Goal: Task Accomplishment & Management: Use online tool/utility

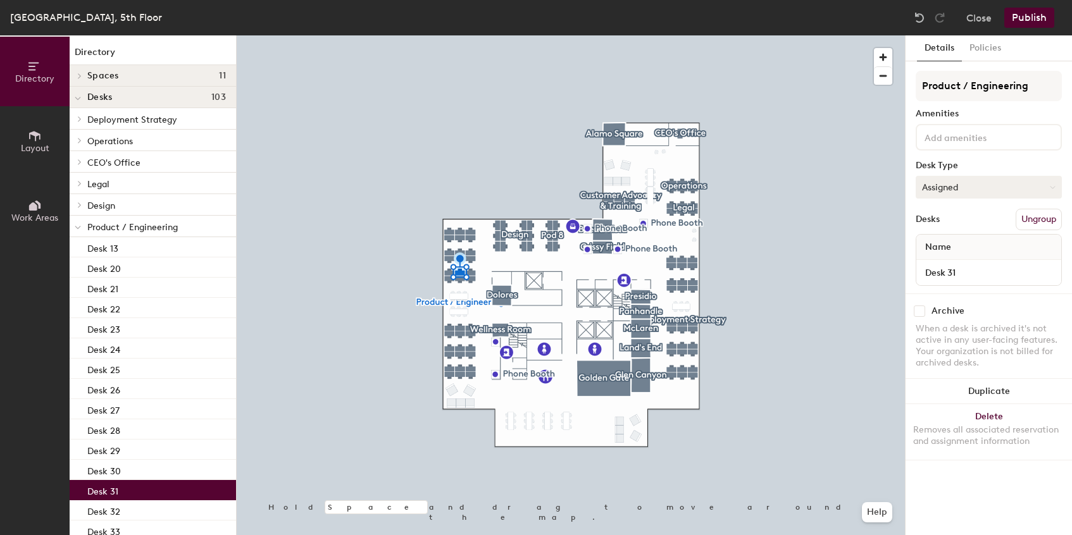
click at [957, 180] on button "Assigned" at bounding box center [988, 187] width 146 height 23
click at [943, 266] on div "Hoteled" at bounding box center [979, 264] width 127 height 19
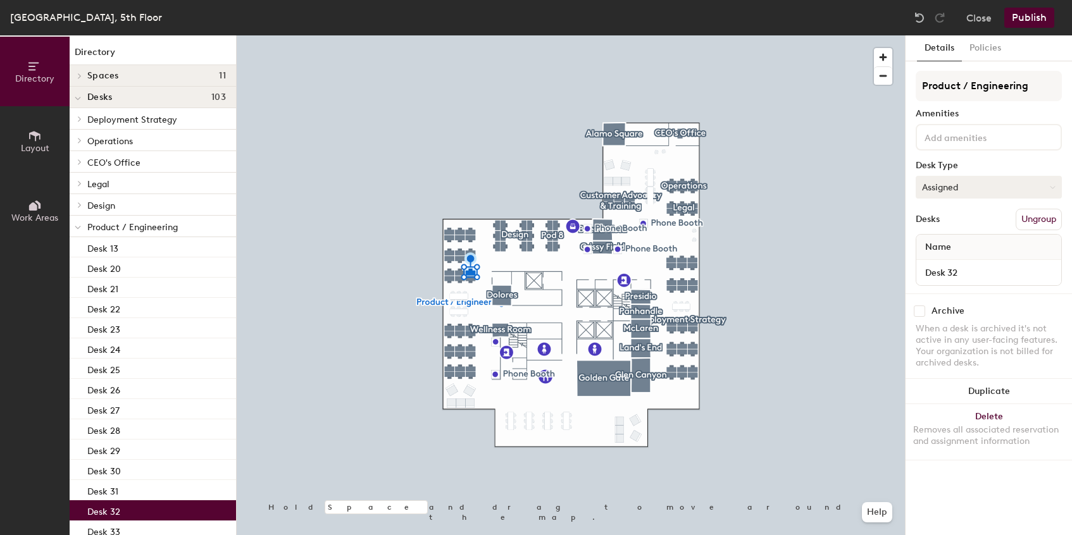
click at [950, 183] on button "Assigned" at bounding box center [988, 187] width 146 height 23
click at [945, 266] on div "Hoteled" at bounding box center [979, 264] width 127 height 19
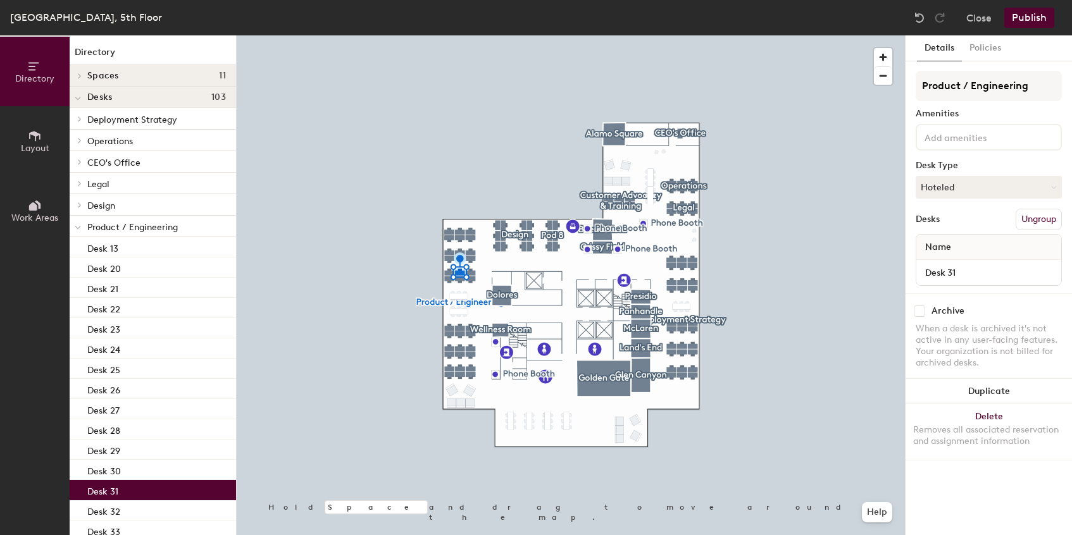
click at [1026, 19] on button "Publish" at bounding box center [1029, 18] width 50 height 20
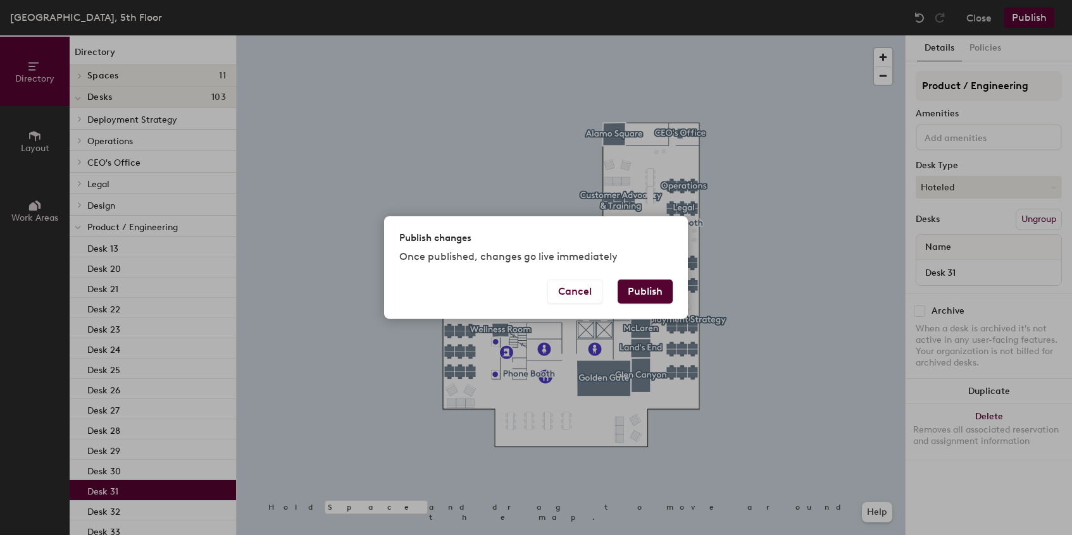
click at [657, 290] on button "Publish" at bounding box center [645, 292] width 55 height 24
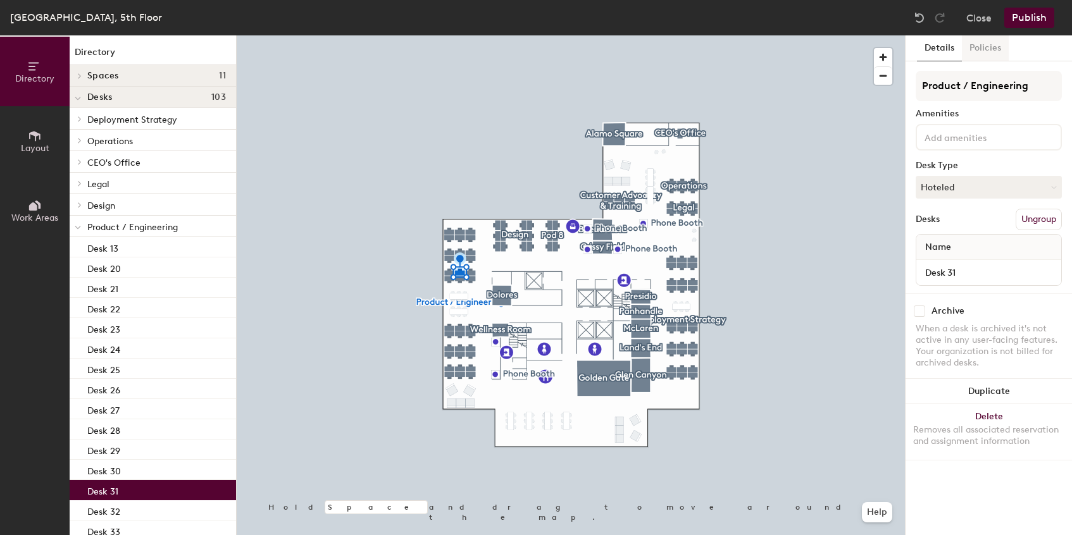
click at [985, 42] on button "Policies" at bounding box center [985, 48] width 47 height 26
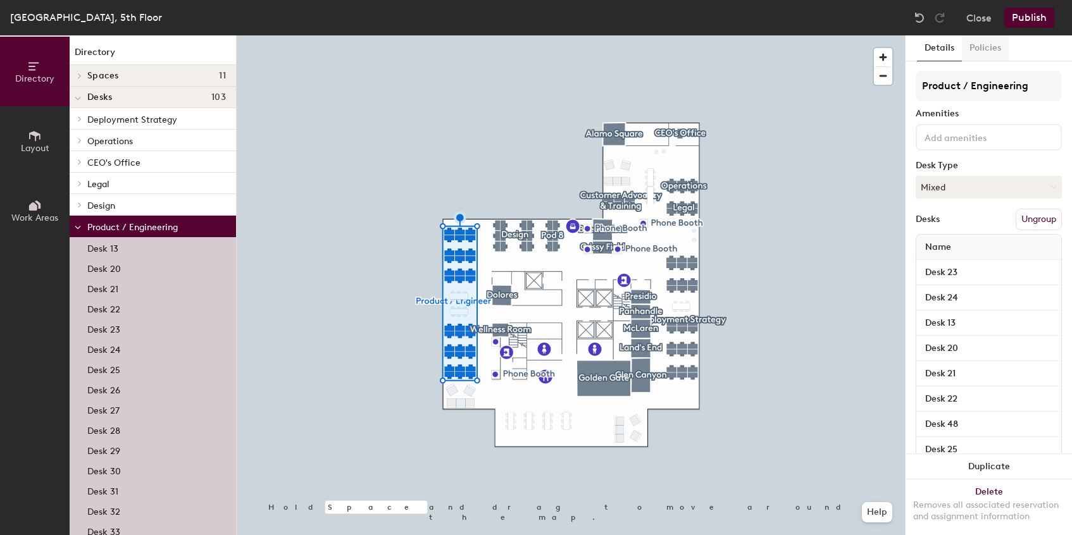
click at [990, 51] on button "Policies" at bounding box center [985, 48] width 47 height 26
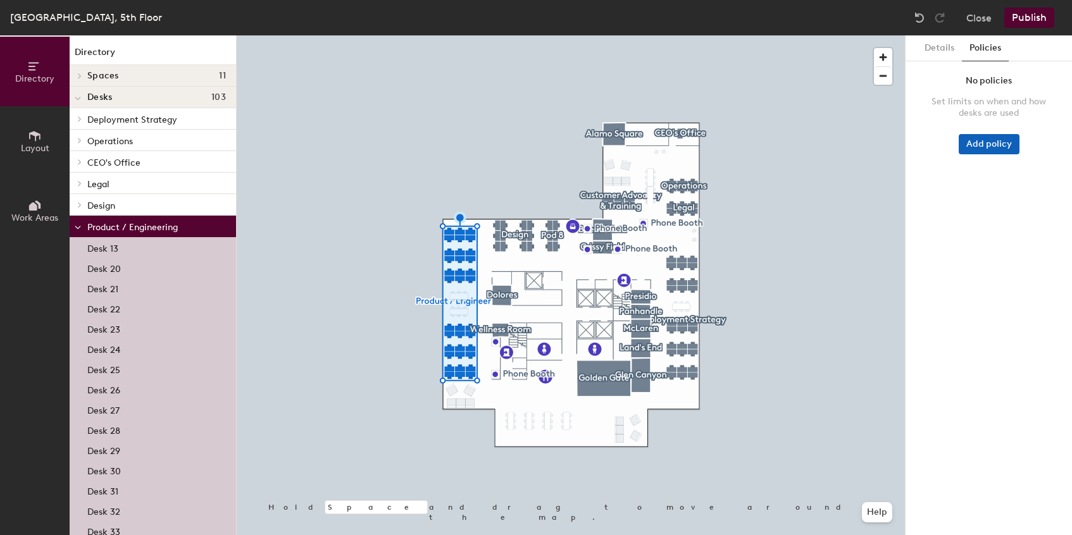
click at [989, 146] on button "Add policy" at bounding box center [989, 144] width 61 height 20
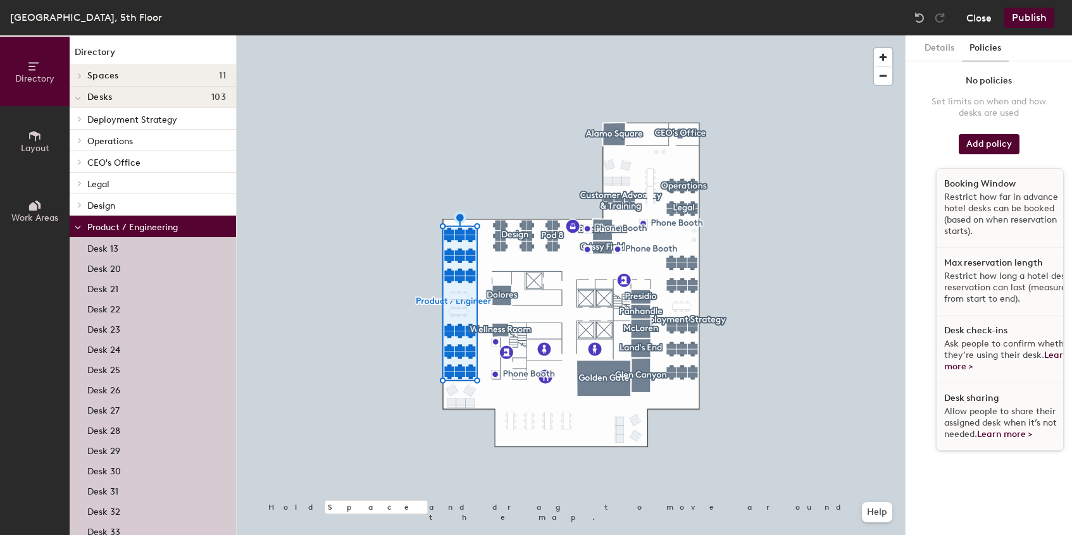
click at [970, 23] on button "Close" at bounding box center [978, 18] width 25 height 20
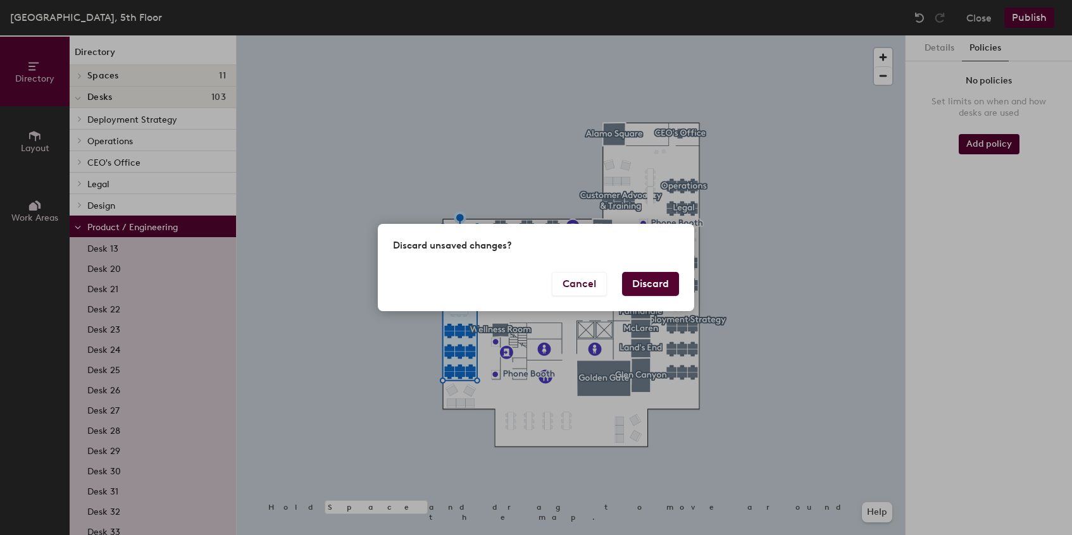
click at [664, 289] on button "Discard" at bounding box center [650, 284] width 57 height 24
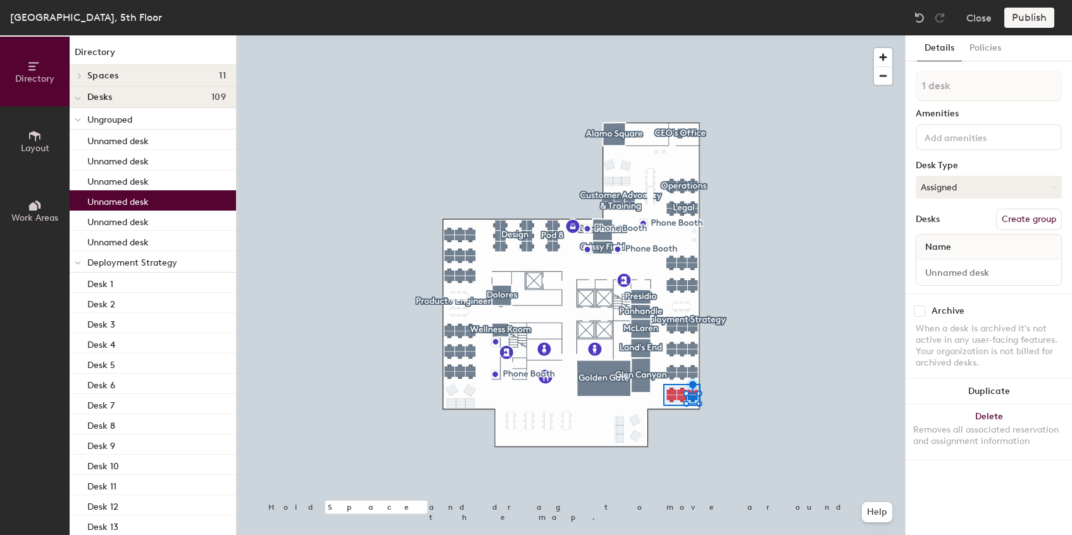
type input "6 desks"
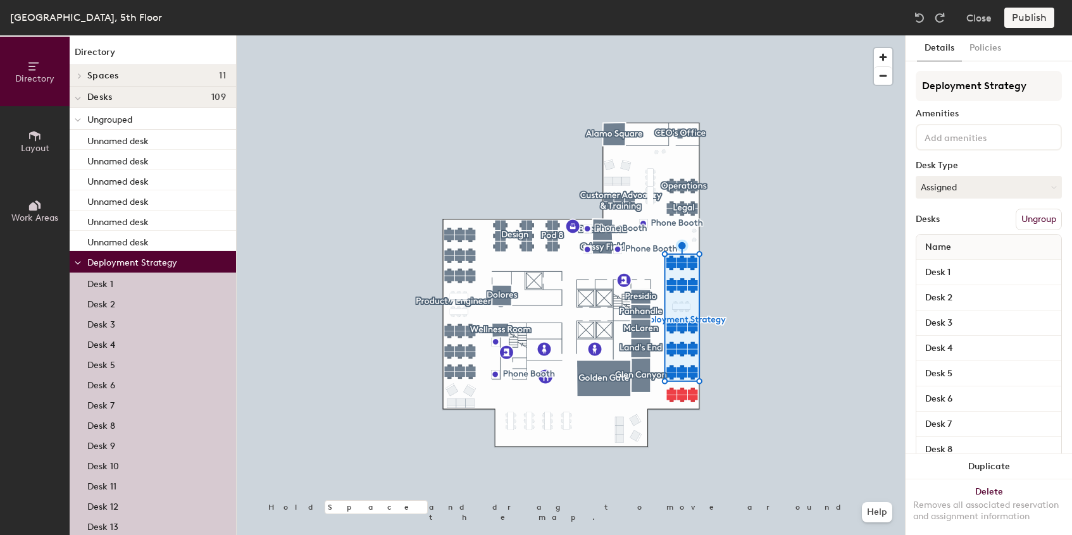
click at [1038, 220] on button "Ungroup" at bounding box center [1038, 220] width 46 height 22
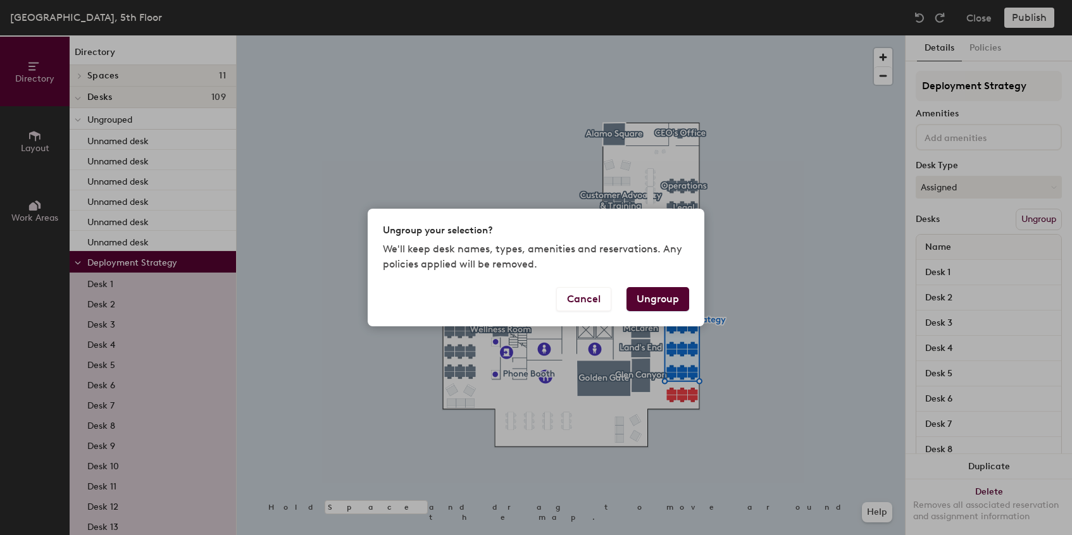
click at [658, 285] on div "Ungroup your selection? We'll keep desk names, types, amenities and reservation…" at bounding box center [536, 248] width 337 height 78
click at [658, 293] on button "Ungroup" at bounding box center [657, 299] width 63 height 24
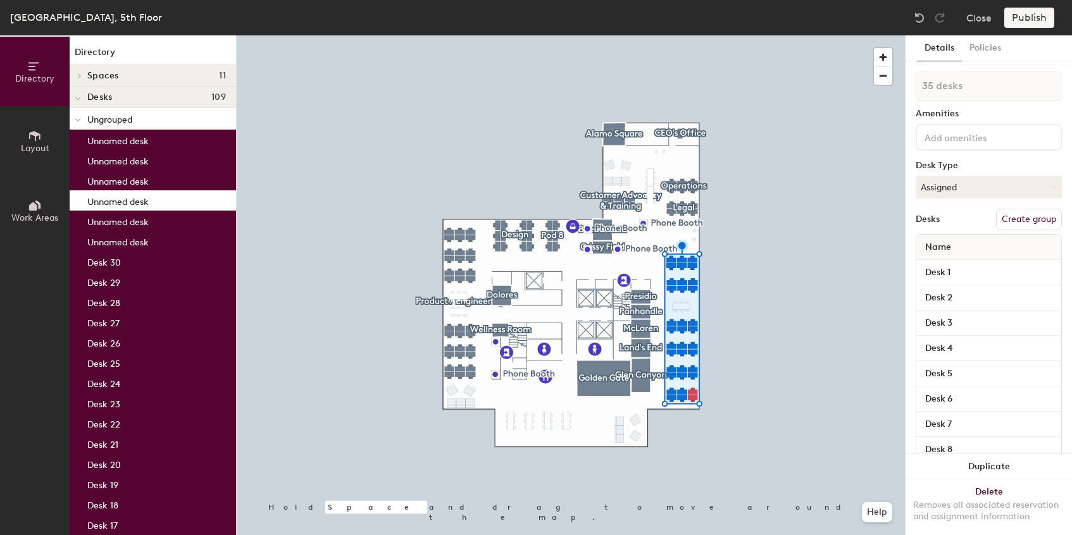
type input "36 desks"
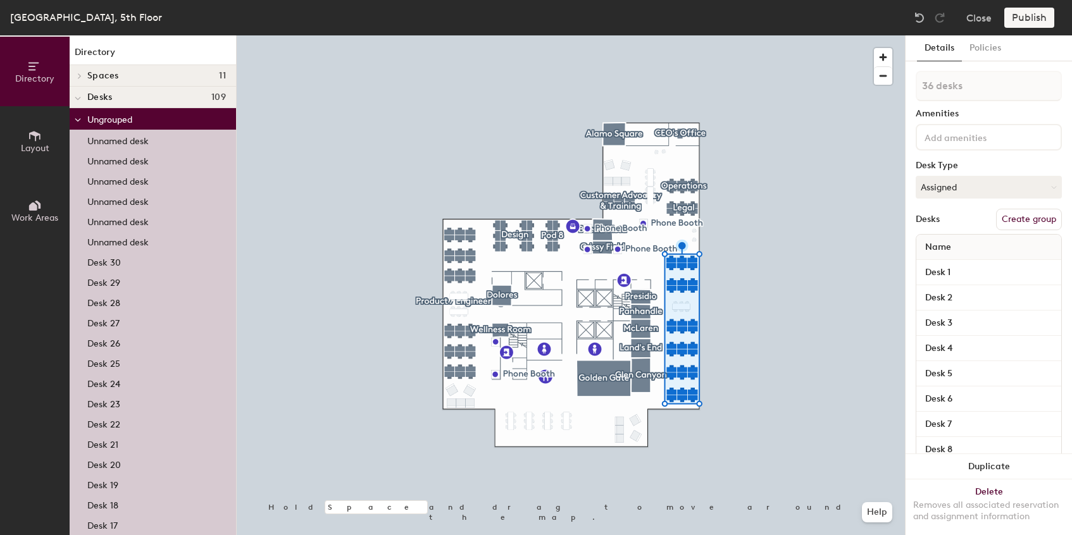
click at [1016, 220] on button "Create group" at bounding box center [1029, 220] width 66 height 22
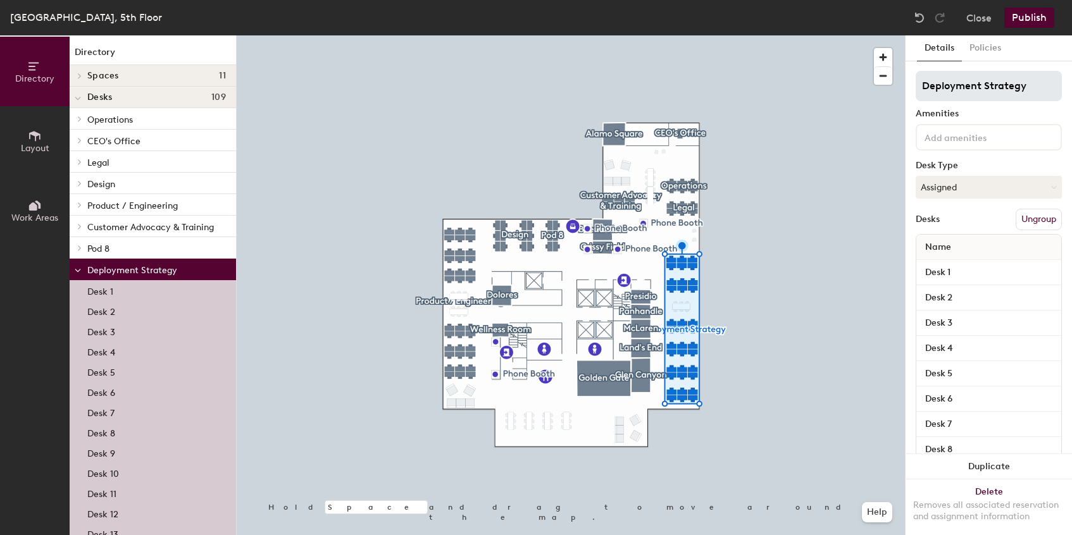
type input "Deployment Strategy"
click at [1031, 17] on button "Publish" at bounding box center [1029, 18] width 50 height 20
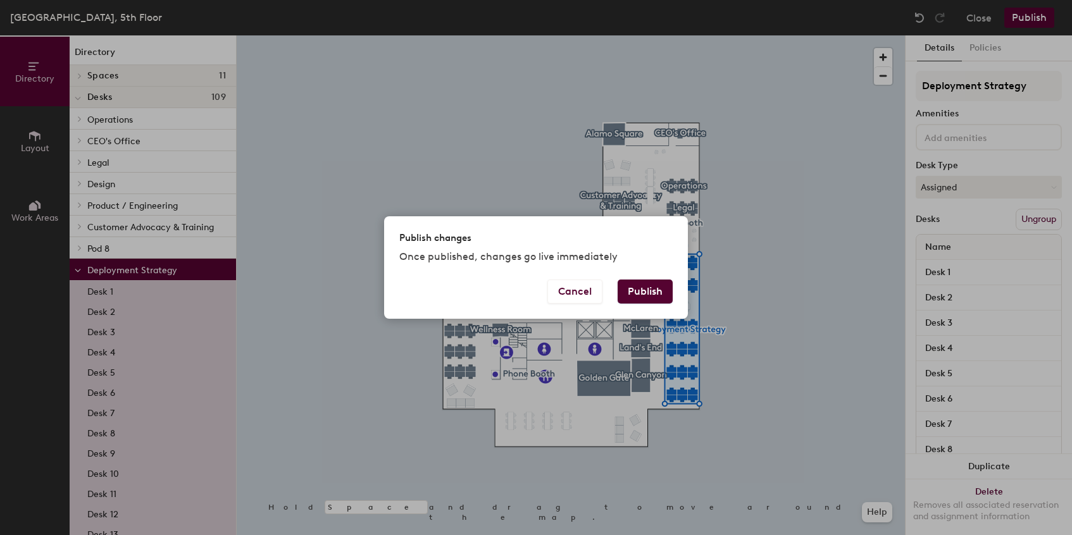
click at [655, 292] on button "Publish" at bounding box center [645, 292] width 55 height 24
